Goal: Browse casually

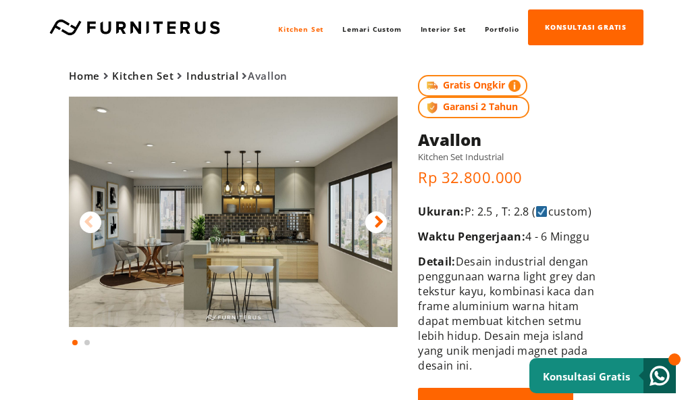
click at [317, 209] on img at bounding box center [233, 212] width 329 height 230
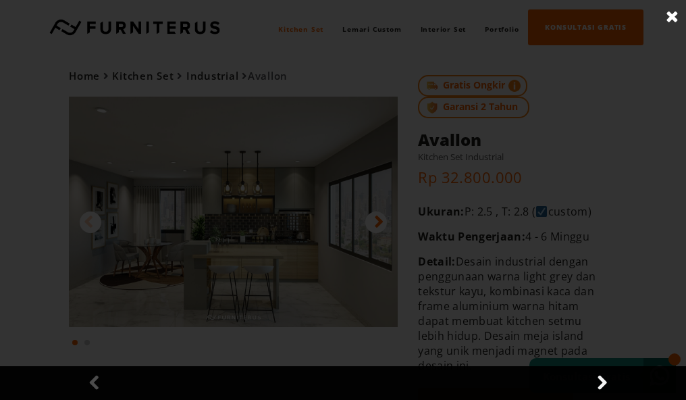
click at [317, 209] on img at bounding box center [348, 200] width 571 height 400
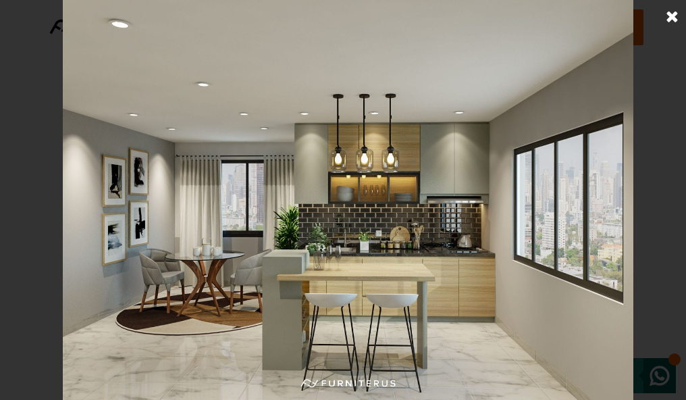
click at [458, 113] on img at bounding box center [348, 200] width 571 height 400
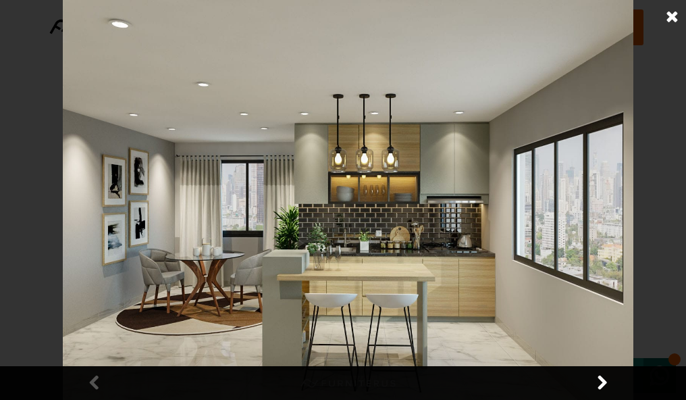
click at [458, 113] on img at bounding box center [348, 200] width 571 height 400
click at [458, 112] on img at bounding box center [348, 200] width 571 height 400
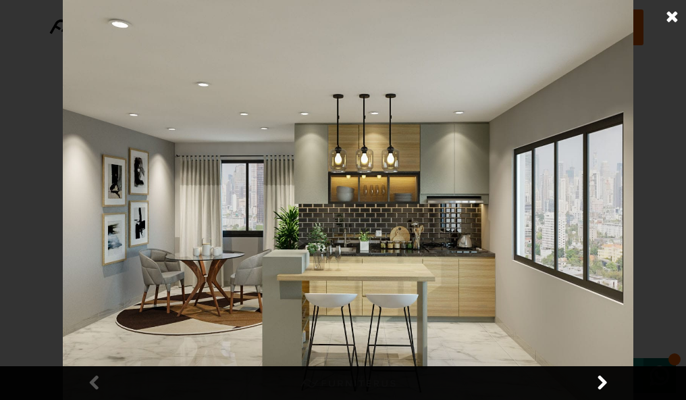
click at [458, 112] on img at bounding box center [348, 200] width 571 height 400
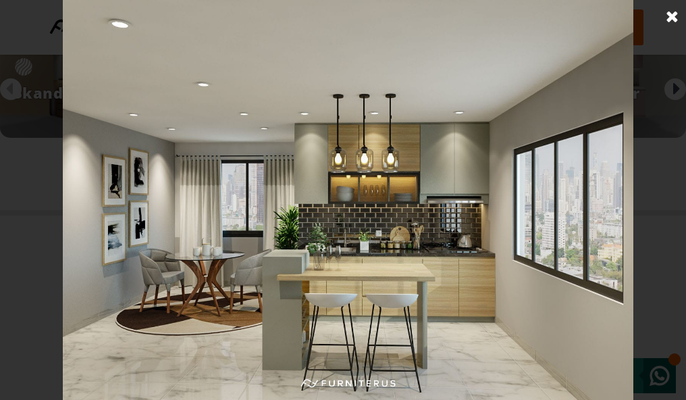
scroll to position [1405, 0]
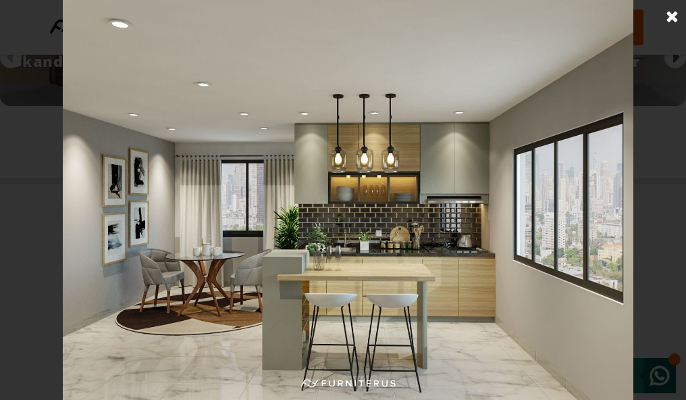
click at [489, 182] on img at bounding box center [348, 200] width 571 height 400
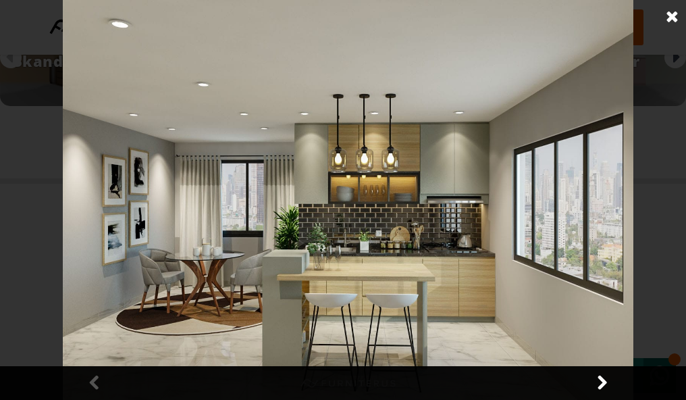
click at [489, 182] on img at bounding box center [348, 200] width 571 height 400
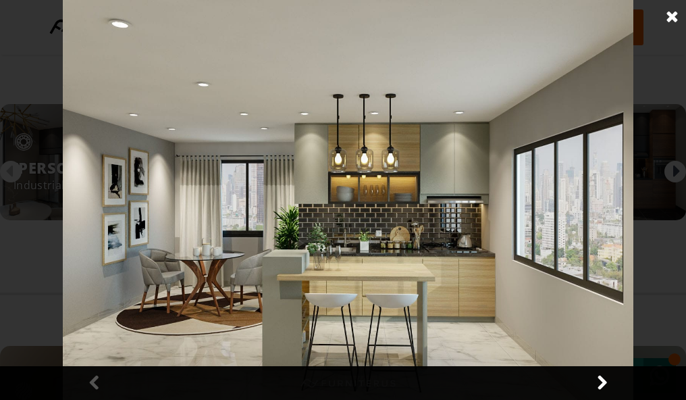
scroll to position [1055, 0]
